Goal: Information Seeking & Learning: Check status

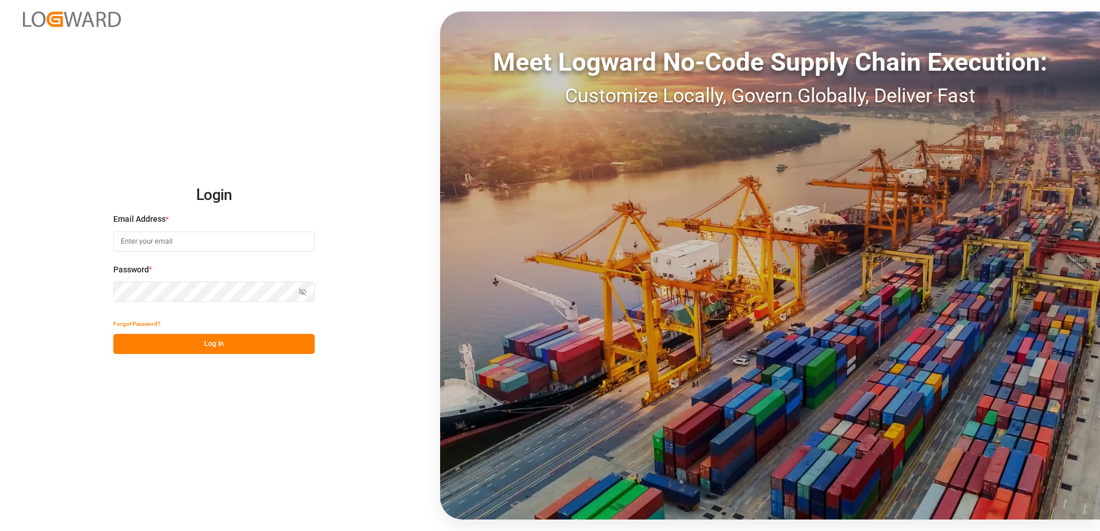
click at [169, 244] on input at bounding box center [213, 242] width 201 height 20
type input "[PERSON_NAME][EMAIL_ADDRESS][DOMAIN_NAME]"
click at [204, 349] on button "Log In" at bounding box center [213, 344] width 201 height 20
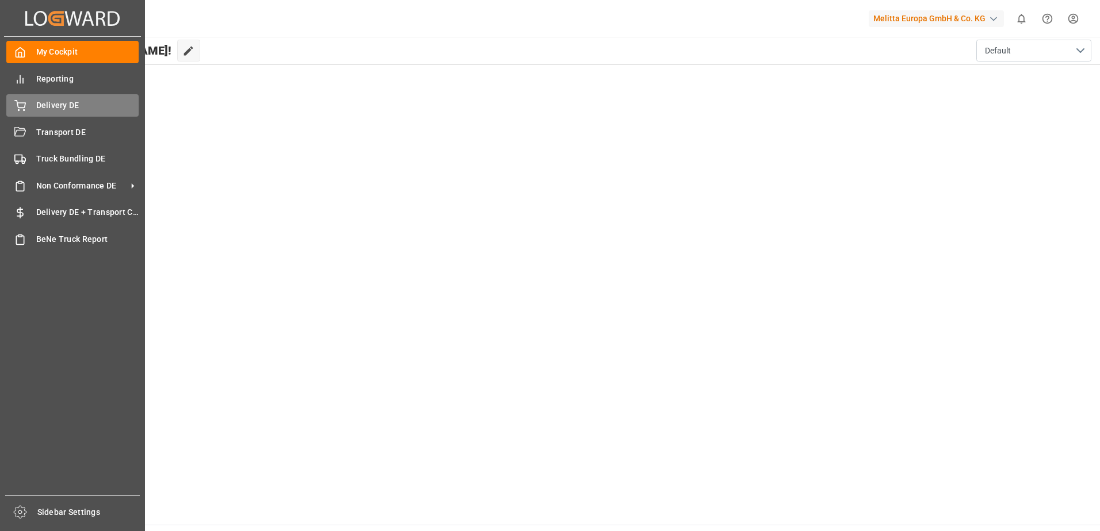
click at [41, 102] on span "Delivery DE" at bounding box center [87, 106] width 103 height 12
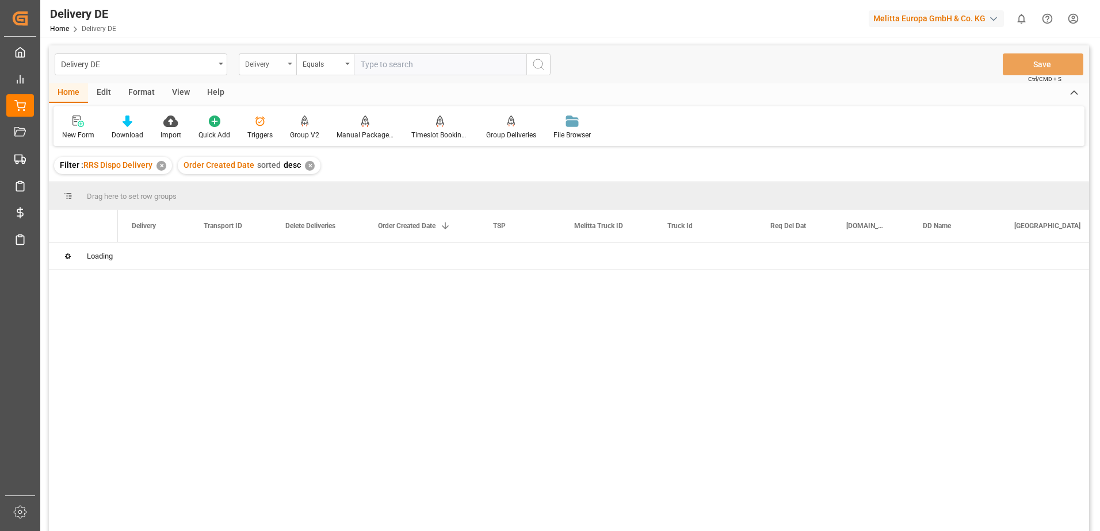
click at [290, 60] on div "Delivery" at bounding box center [268, 64] width 58 height 22
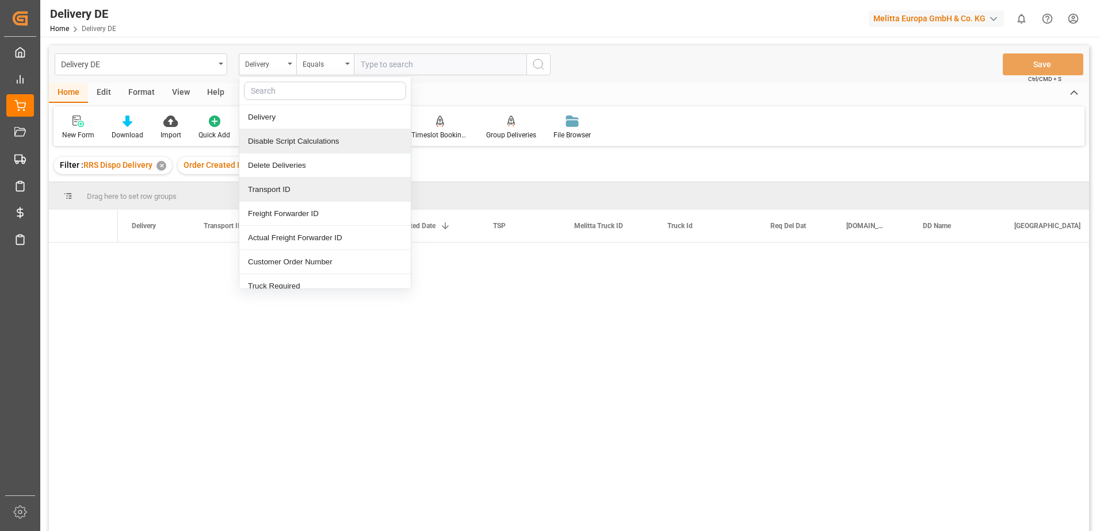
click at [278, 185] on div "Transport ID" at bounding box center [324, 190] width 171 height 24
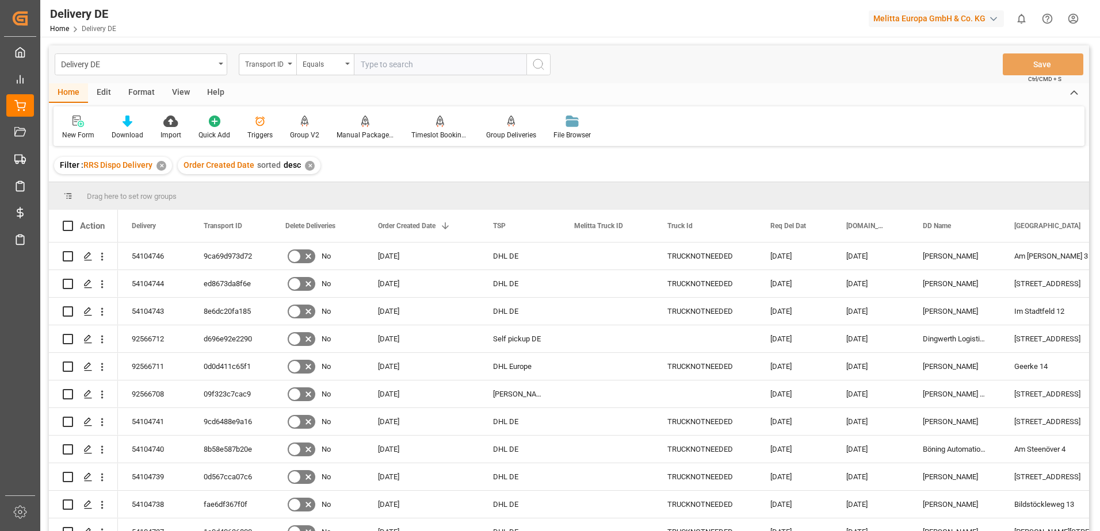
click at [423, 63] on input "text" at bounding box center [440, 64] width 173 height 22
paste input "3db760792642"
type input "3db760792642"
click at [548, 67] on button "search button" at bounding box center [538, 64] width 24 height 22
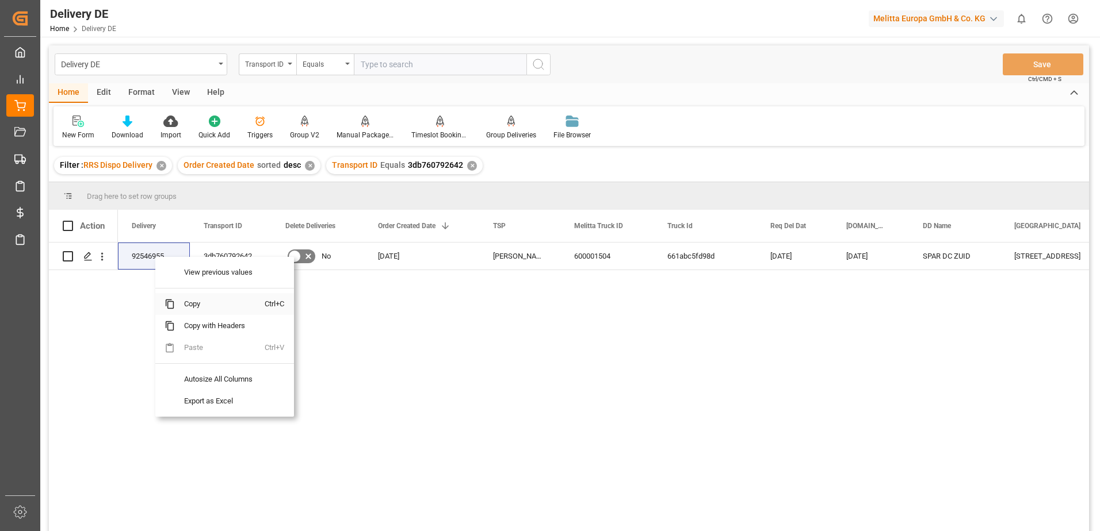
drag, startPoint x: 182, startPoint y: 301, endPoint x: 778, endPoint y: 189, distance: 606.9
click at [185, 301] on span "Copy" at bounding box center [220, 304] width 90 height 22
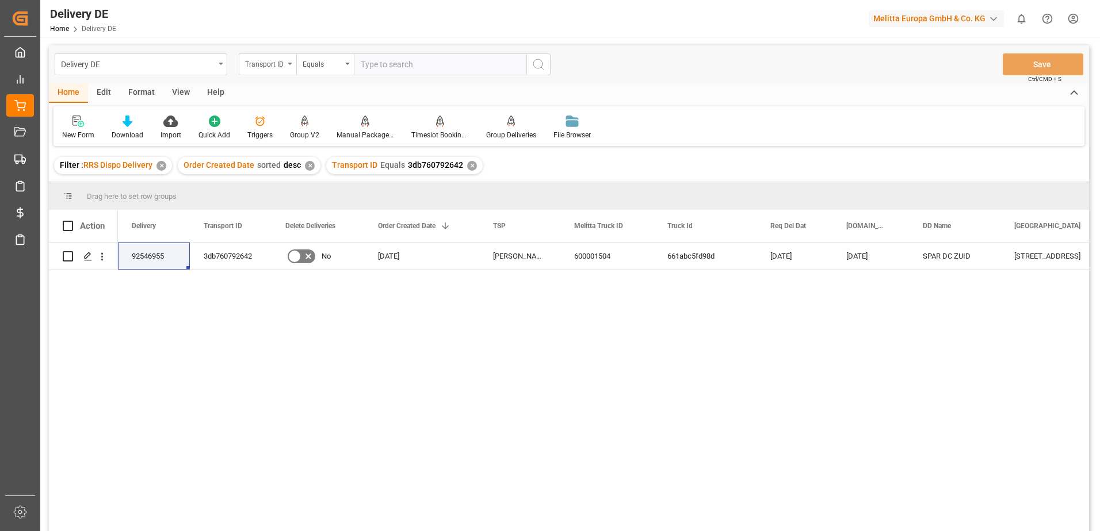
click at [473, 163] on div "Transport ID Equals 3db760792642 ✕" at bounding box center [404, 165] width 156 height 17
click at [467, 167] on div "✕" at bounding box center [472, 166] width 10 height 10
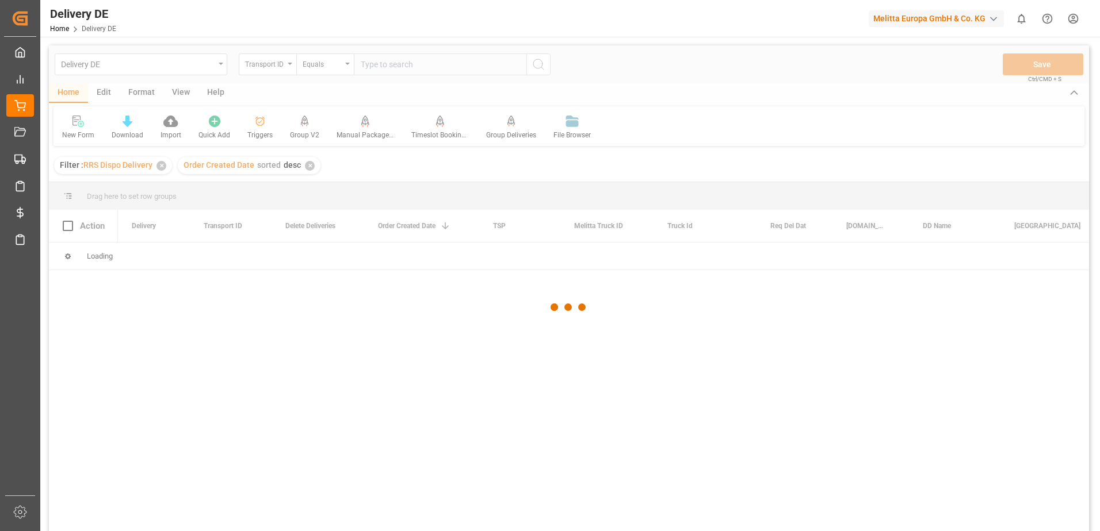
click at [457, 66] on div at bounding box center [569, 307] width 1040 height 525
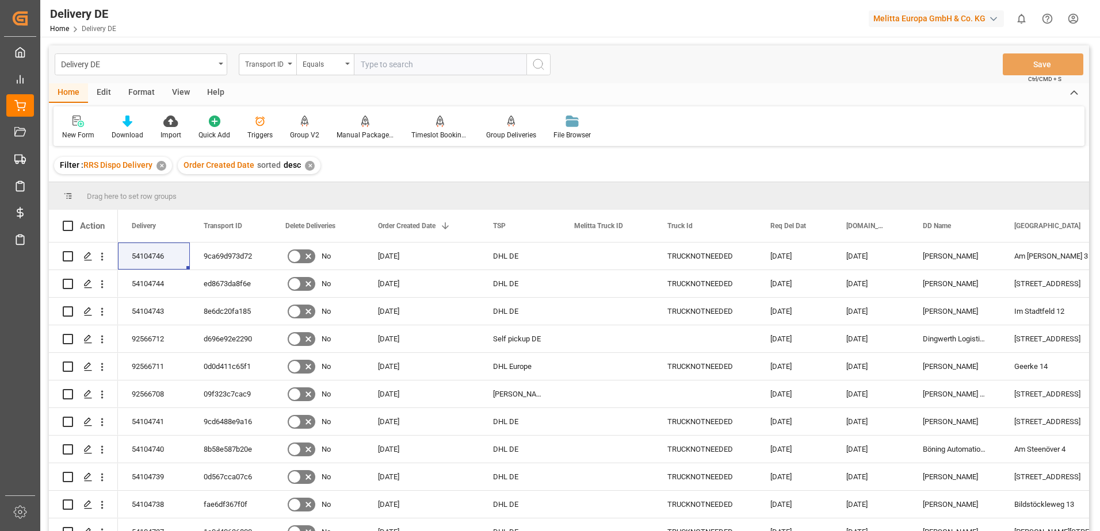
click at [457, 66] on input "text" at bounding box center [440, 64] width 173 height 22
paste input "4edd2841a134"
type input "4edd2841a134"
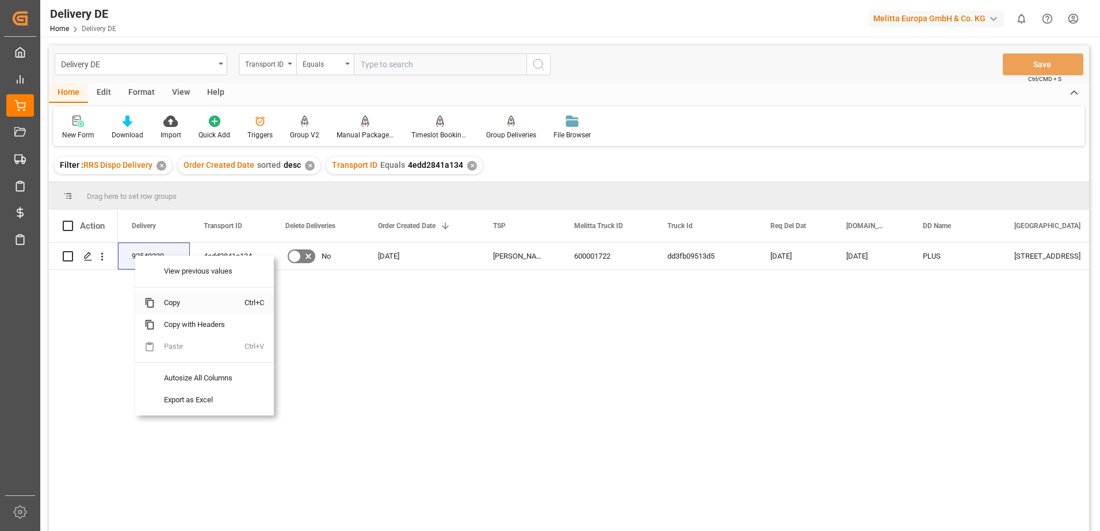
click at [169, 304] on span "Copy" at bounding box center [200, 303] width 90 height 22
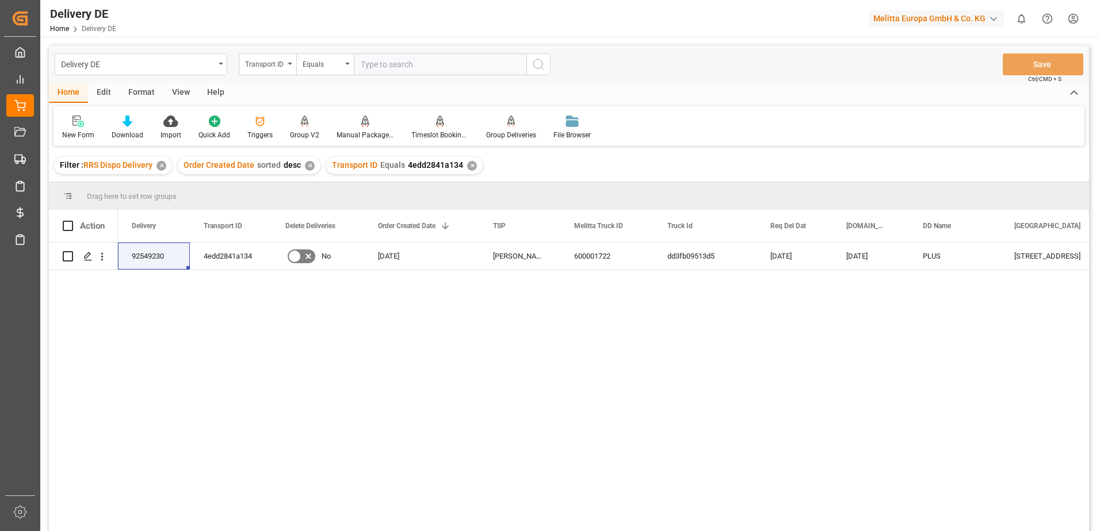
click at [467, 166] on div "✕" at bounding box center [472, 166] width 10 height 10
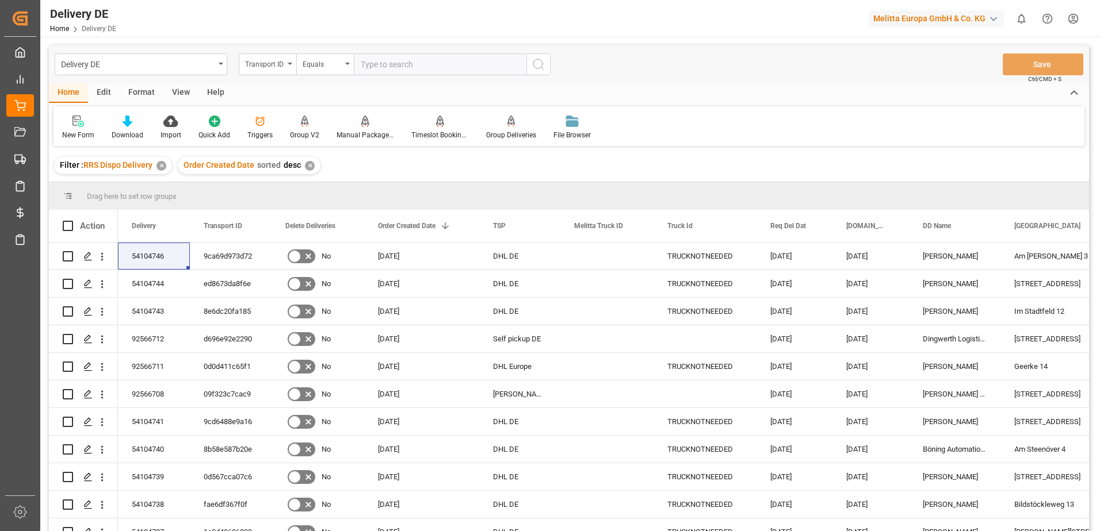
click at [427, 66] on input "text" at bounding box center [440, 64] width 173 height 22
paste input "a47c50ced776"
type input "a47c50ced776"
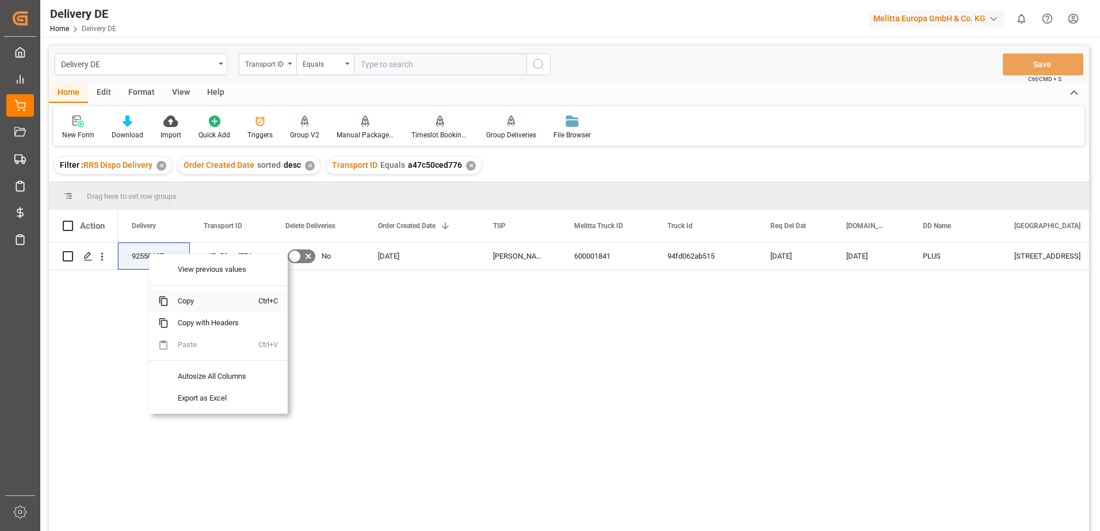
click at [170, 303] on span "Copy" at bounding box center [214, 301] width 90 height 22
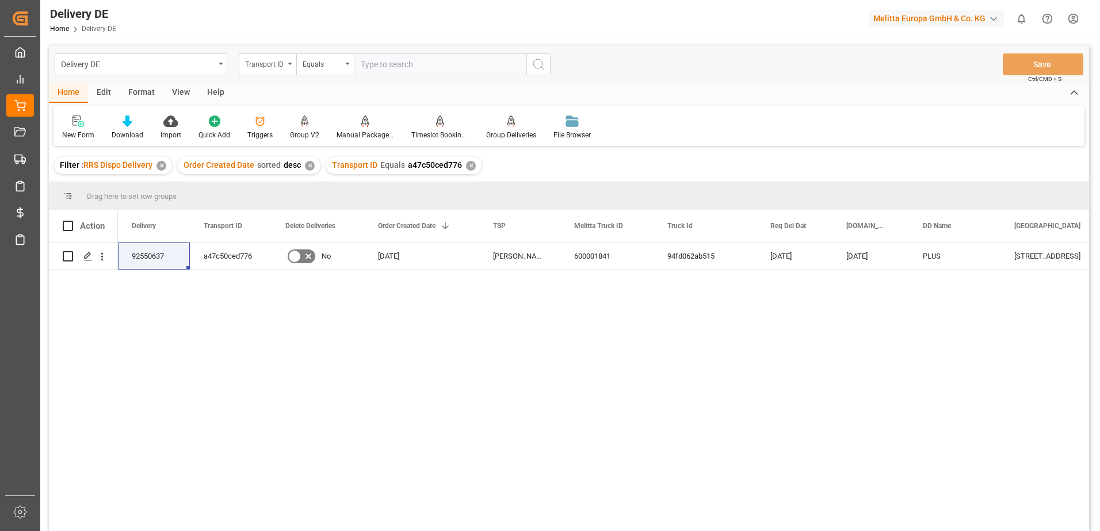
click at [996, 18] on div "button" at bounding box center [994, 19] width 12 height 12
drag, startPoint x: 731, startPoint y: 32, endPoint x: 867, endPoint y: 3, distance: 138.9
click at [757, 30] on html "Created by potrace 1.15, written by [PERSON_NAME] [DATE]-[DATE] Created by potr…" at bounding box center [550, 265] width 1100 height 531
click at [1070, 12] on html "Created by potrace 1.15, written by [PERSON_NAME] [DATE]-[DATE] Created by potr…" at bounding box center [550, 265] width 1100 height 531
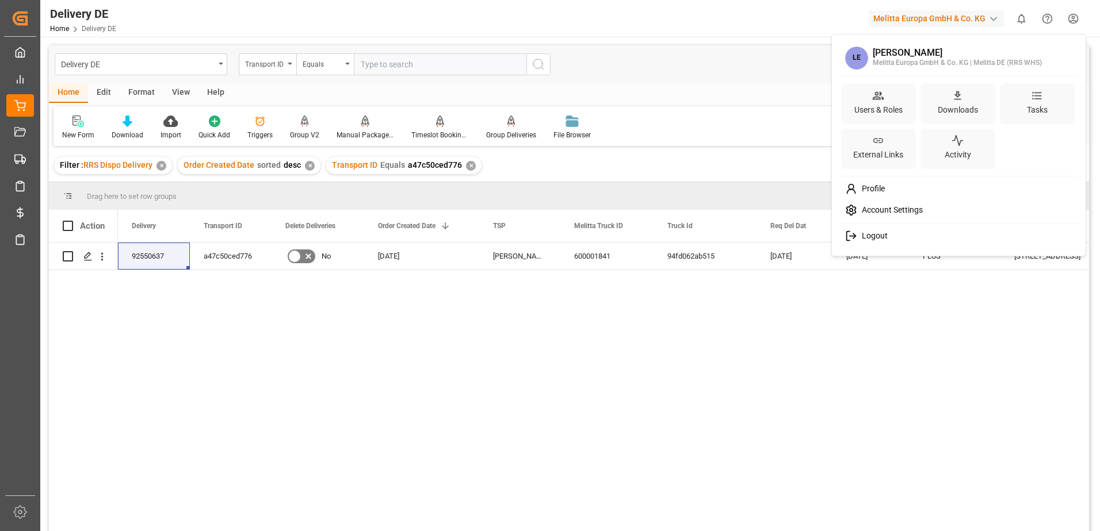
click at [893, 232] on div "Logout" at bounding box center [959, 235] width 236 height 21
